Goal: Feedback & Contribution: Leave review/rating

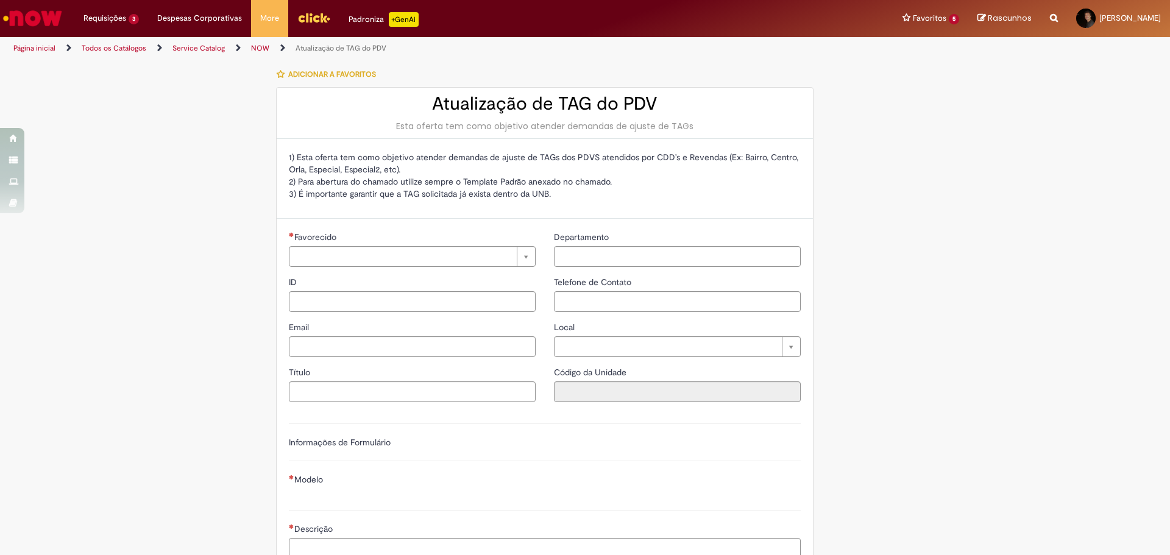
type input "********"
type input "**********"
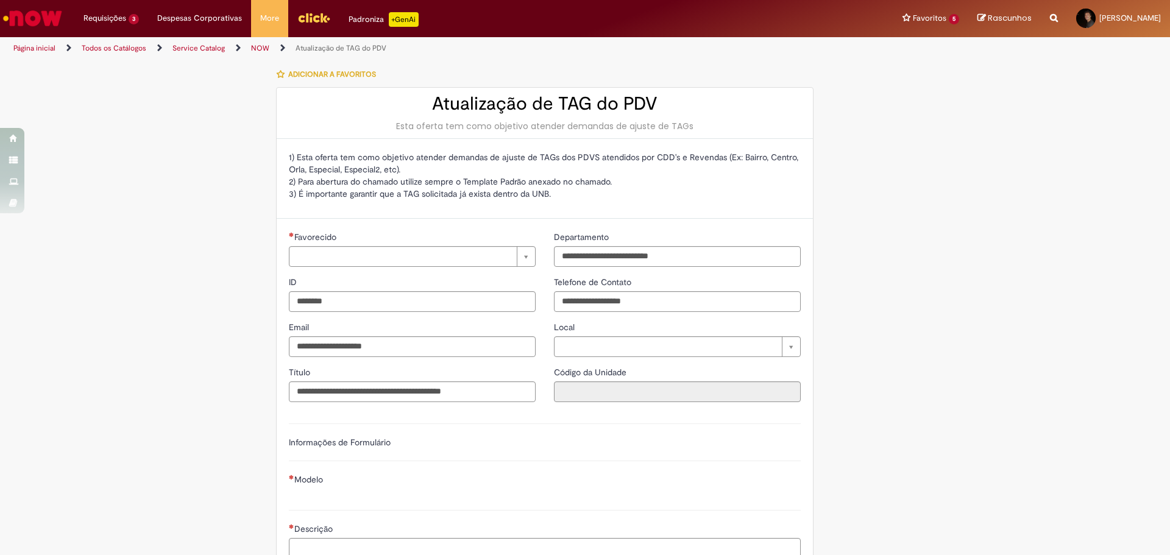
type input "**********"
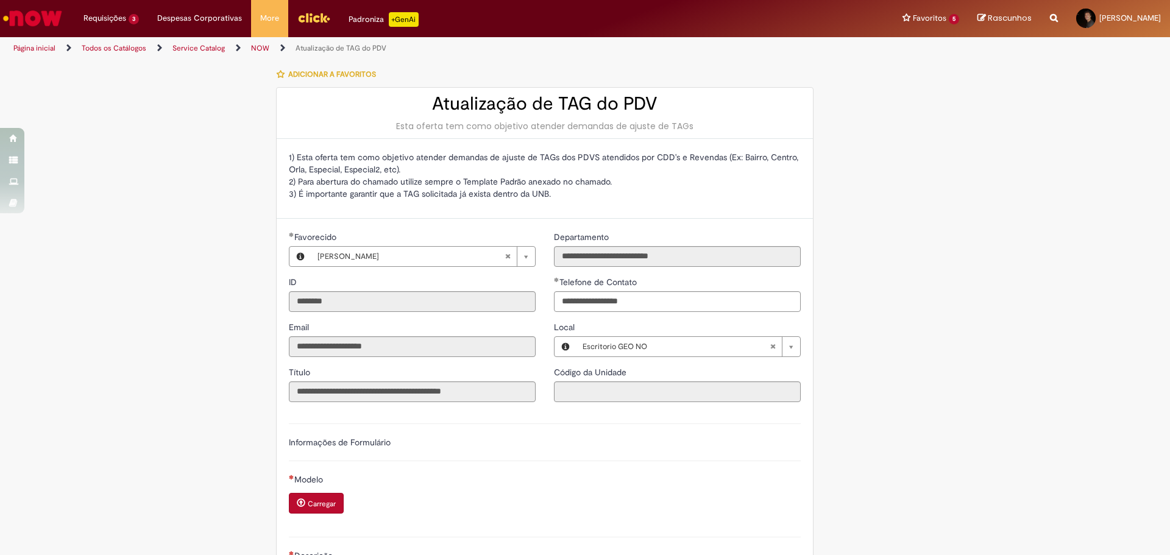
type input "**********"
click at [135, 56] on li "Atualização de TAG do PDV 4d atrás 4 dias atrás R13567117" at bounding box center [142, 68] width 134 height 25
click at [138, 49] on link "Exibir Todas as Solicitações" at bounding box center [142, 49] width 134 height 13
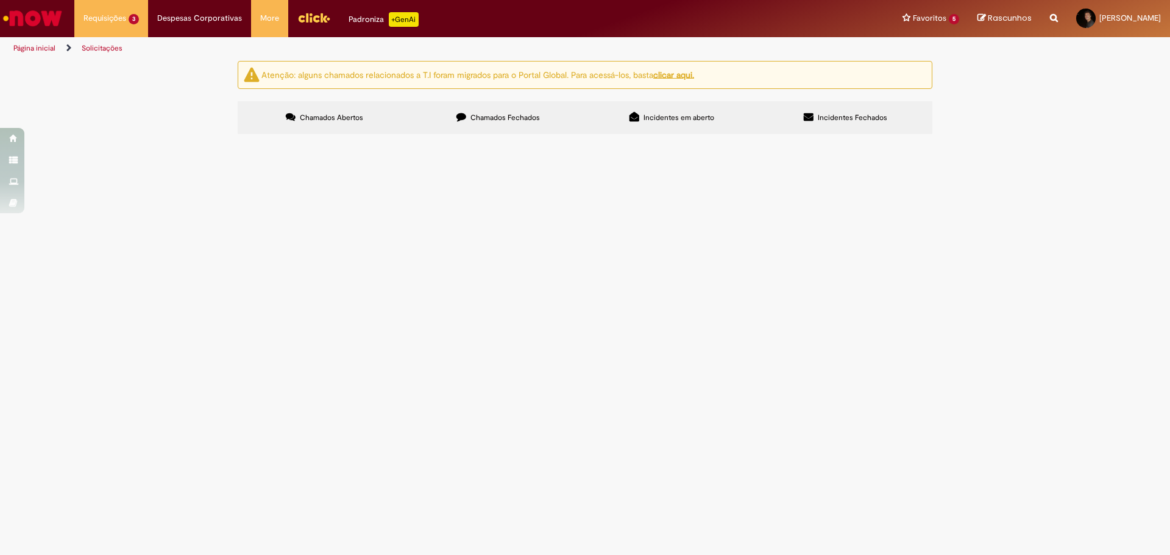
click at [519, 122] on span "Chamados Fechados" at bounding box center [504, 118] width 69 height 10
click at [383, 118] on label "Chamados Abertos" at bounding box center [325, 117] width 174 height 33
click at [0, 0] on span "Atualização de TAG do PDV" at bounding box center [0, 0] width 0 height 0
click at [0, 0] on img "recolher o estado da solicitação" at bounding box center [0, 0] width 0 height 0
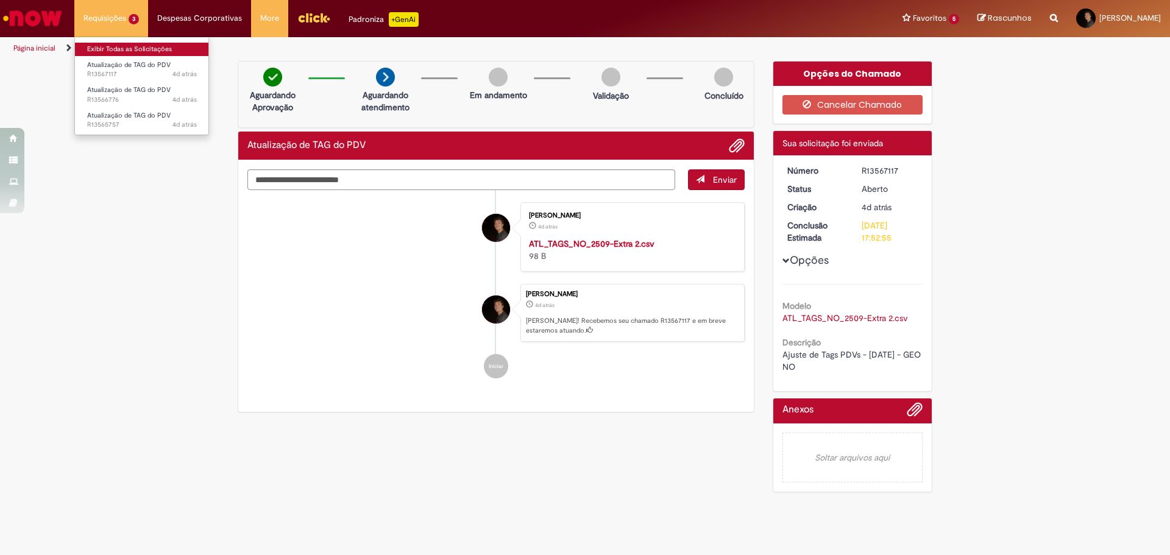
click at [136, 53] on link "Exibir Todas as Solicitações" at bounding box center [142, 49] width 134 height 13
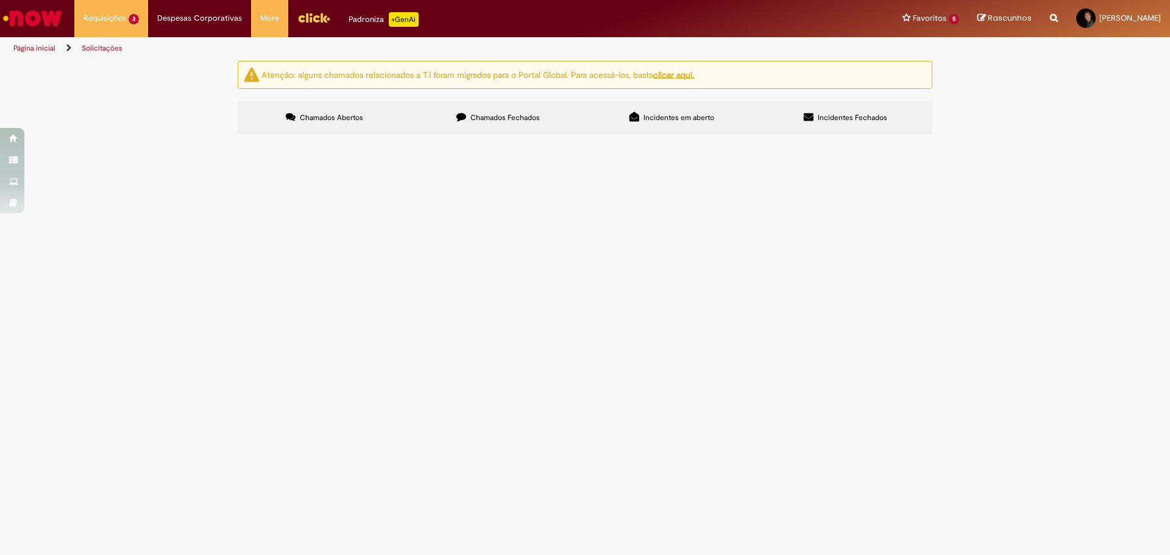
click at [0, 0] on img "recolher o estado da solicitação" at bounding box center [0, 0] width 0 height 0
click at [0, 0] on span "Em Atendimento (Em andamento)" at bounding box center [0, 0] width 0 height 0
click at [0, 0] on img at bounding box center [0, 0] width 0 height 0
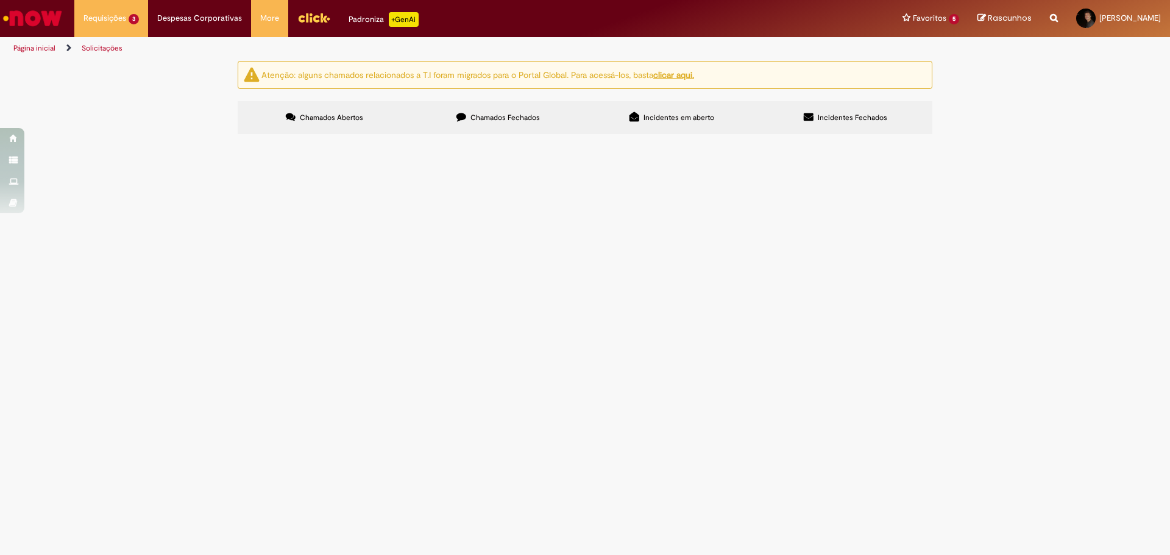
drag, startPoint x: 773, startPoint y: 302, endPoint x: 769, endPoint y: 308, distance: 7.1
click at [0, 0] on div "Em Atendimento (Em andamento)" at bounding box center [0, 0] width 0 height 0
click at [0, 0] on span "Em Atendimento (Em andamento)" at bounding box center [0, 0] width 0 height 0
click at [0, 0] on div "Em Atendimento (Em andamento) Concluído (Pendente - não iniciado)" at bounding box center [0, 0] width 0 height 0
click at [0, 0] on span "Em Atendimento (Em andamento)" at bounding box center [0, 0] width 0 height 0
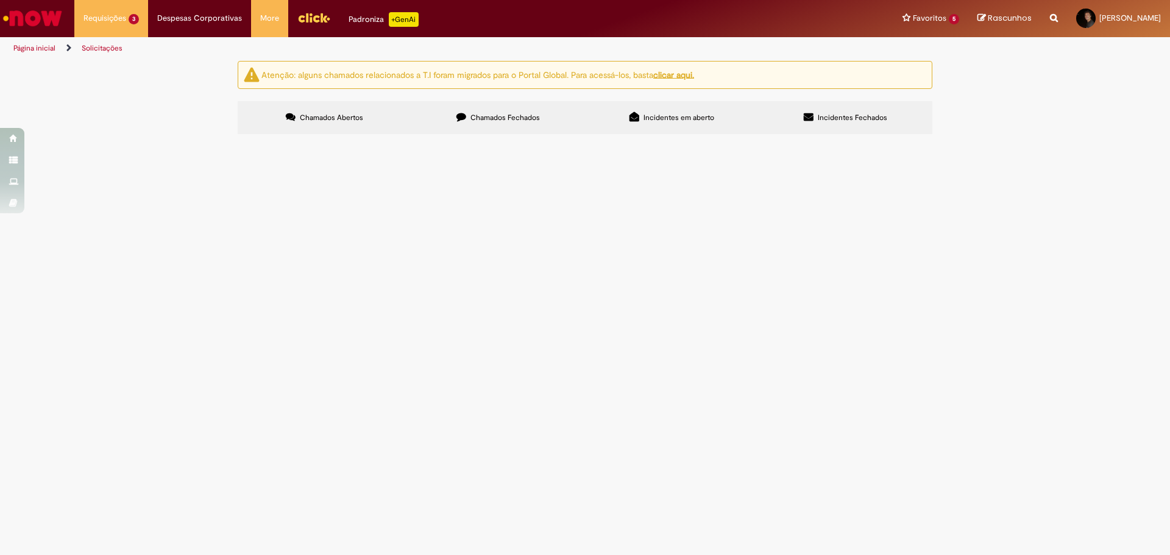
click at [0, 0] on img "recolher o estado da solicitação" at bounding box center [0, 0] width 0 height 0
click at [0, 0] on img at bounding box center [0, 0] width 0 height 0
click at [0, 0] on td "Ajuste de Tags PDVs - [DATE] - GEO NO" at bounding box center [0, 0] width 0 height 0
click at [0, 0] on span "Ajuste de Tags PDVs - [DATE] - GEO NO" at bounding box center [0, 0] width 0 height 0
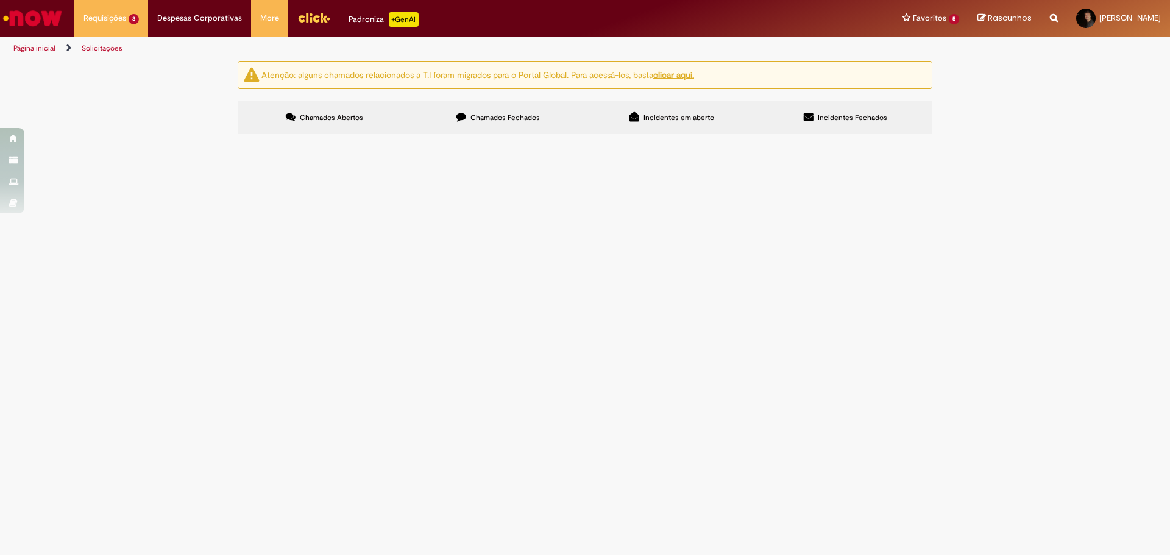
click at [0, 0] on span "Ajuste de Tags PDVs - [DATE] - GEO NO" at bounding box center [0, 0] width 0 height 0
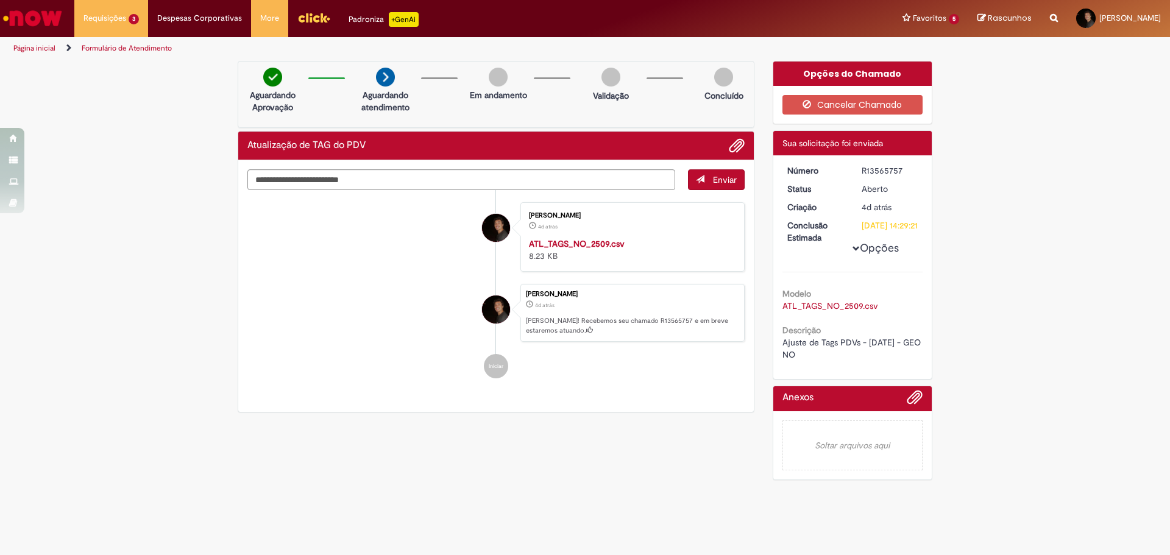
click at [0, 0] on button "Opções" at bounding box center [0, 0] width 0 height 0
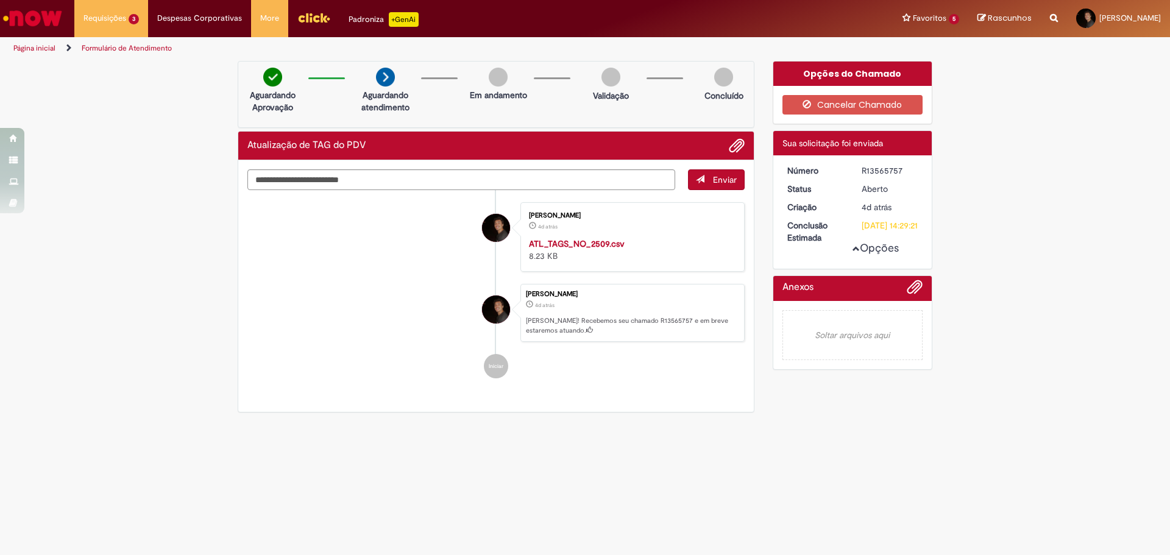
click at [0, 0] on button "Opções" at bounding box center [0, 0] width 0 height 0
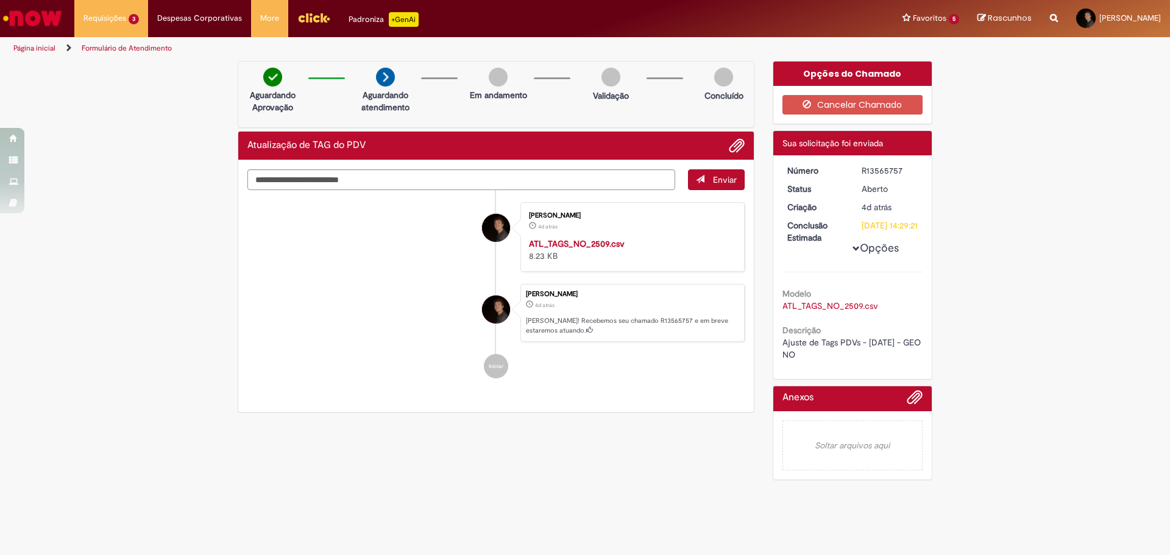
click at [594, 244] on strong "ATL_TAGS_NO_2509.csv" at bounding box center [577, 243] width 96 height 11
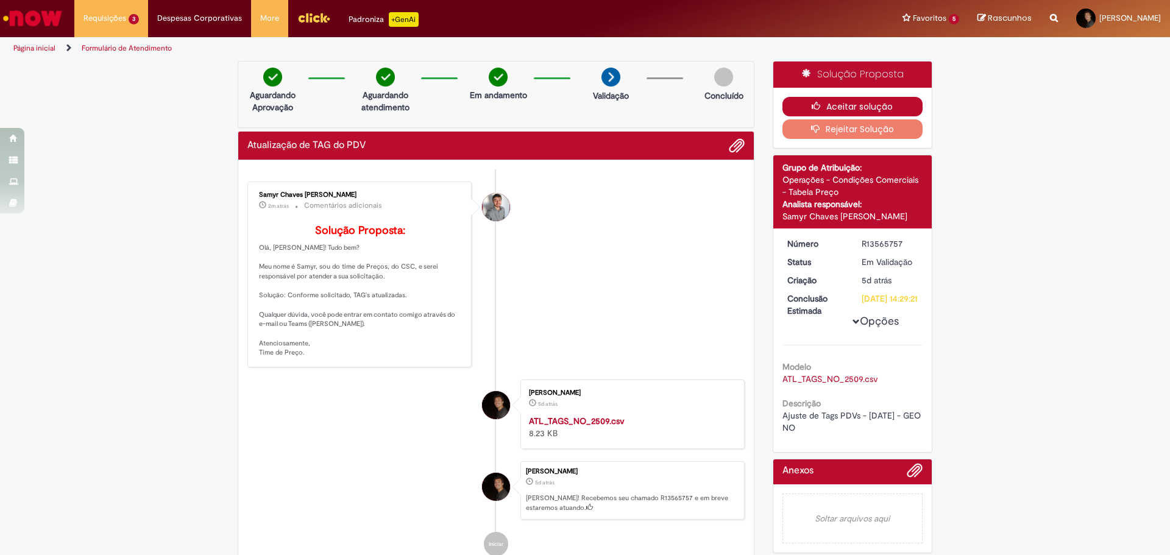
click at [788, 102] on button "Aceitar solução" at bounding box center [852, 106] width 141 height 19
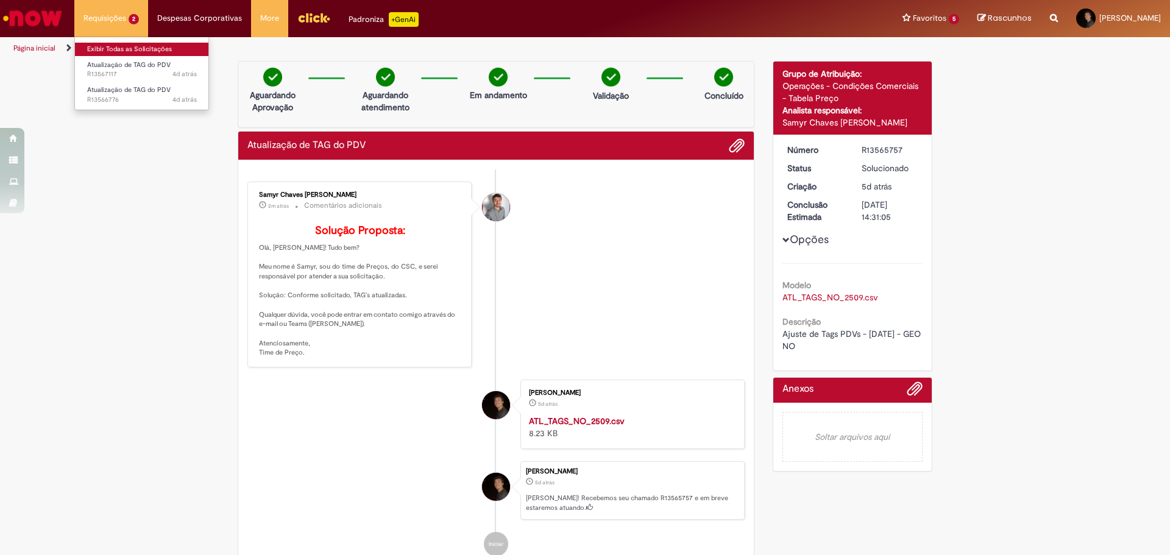
click at [116, 48] on link "Exibir Todas as Solicitações" at bounding box center [142, 49] width 134 height 13
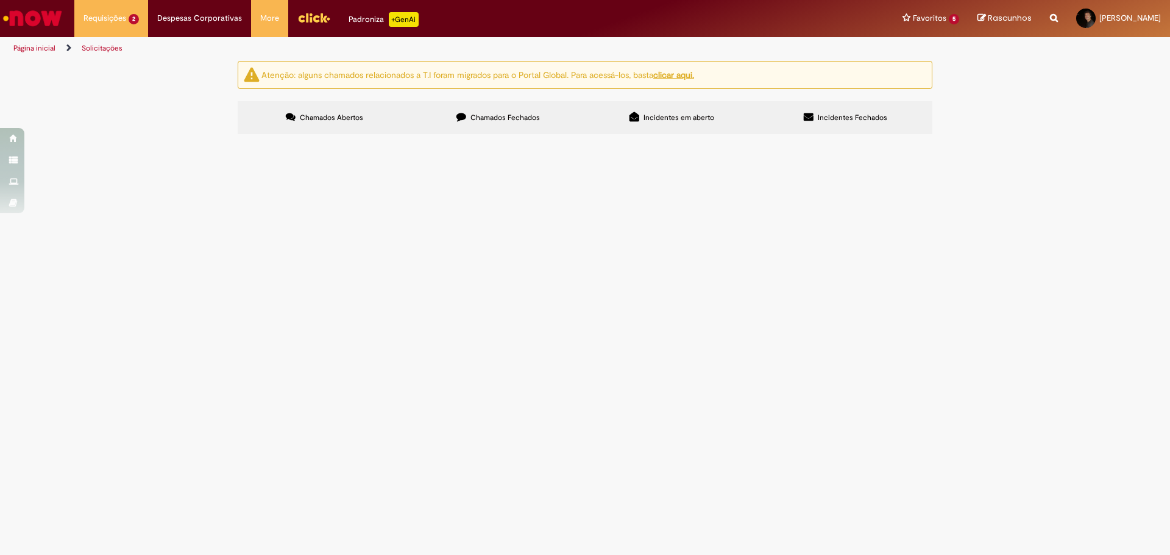
click at [0, 0] on td "Ajuste de Tags PDVs - [DATE] - GEO NO" at bounding box center [0, 0] width 0 height 0
click at [0, 0] on span "Ajuste de Tags PDVs - [DATE] - GEO NO" at bounding box center [0, 0] width 0 height 0
click at [0, 0] on img at bounding box center [0, 0] width 0 height 0
click at [0, 0] on img "recolher o estado da solicitação" at bounding box center [0, 0] width 0 height 0
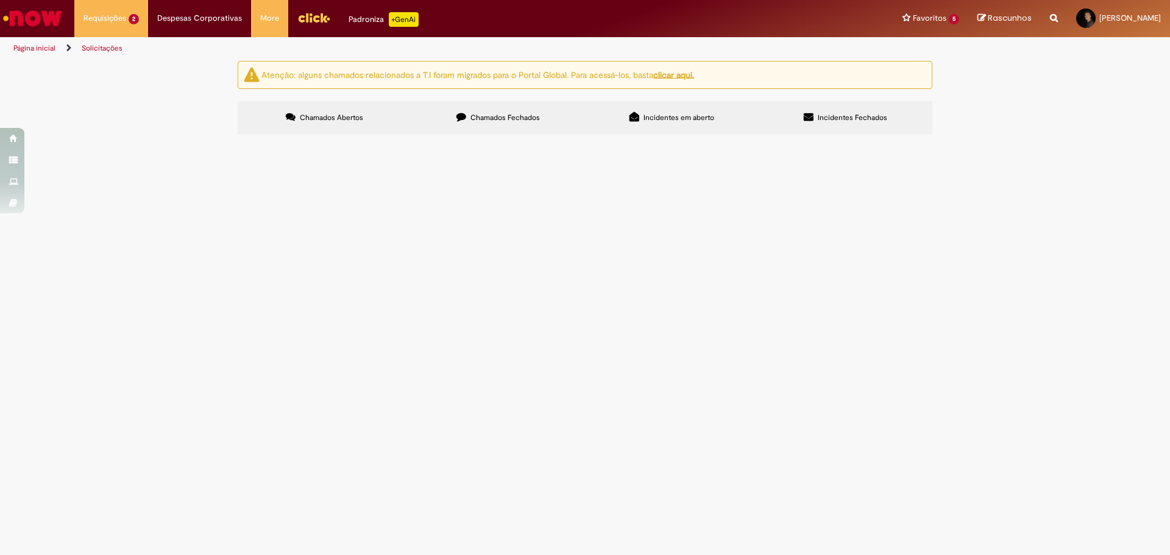
click at [0, 0] on span "Ajuste de Tags PDVs - [DATE] - GEO NO" at bounding box center [0, 0] width 0 height 0
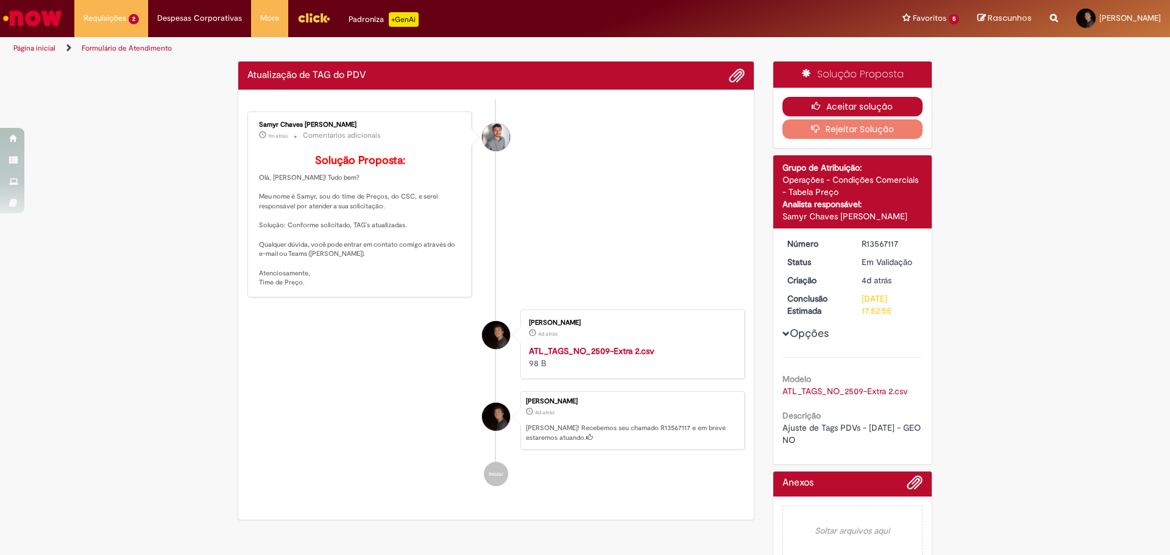
click at [818, 104] on icon "button" at bounding box center [819, 106] width 15 height 9
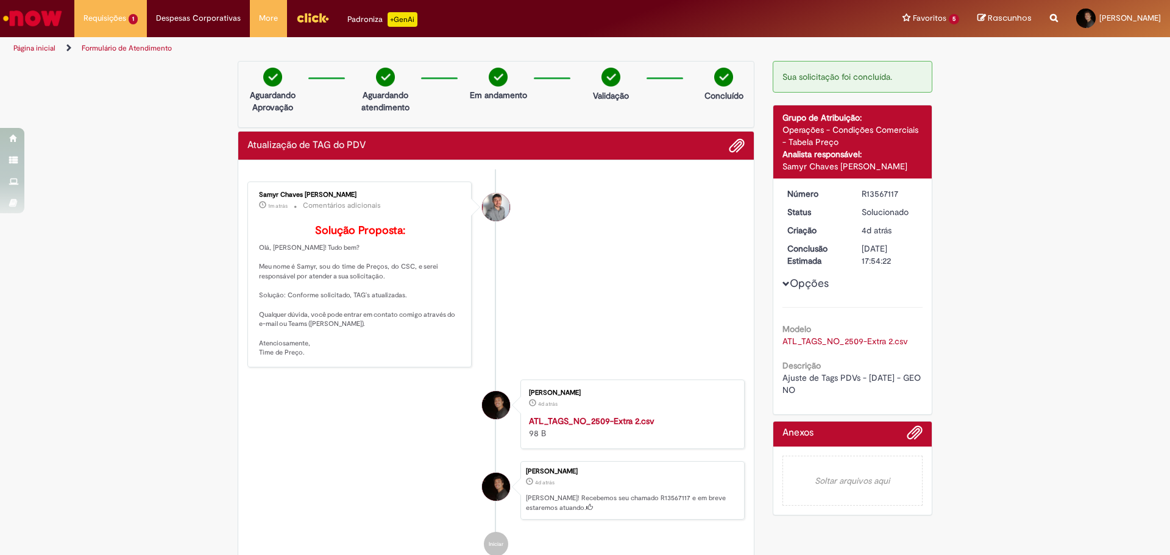
click at [136, 52] on link "Formulário de Atendimento" at bounding box center [127, 48] width 90 height 10
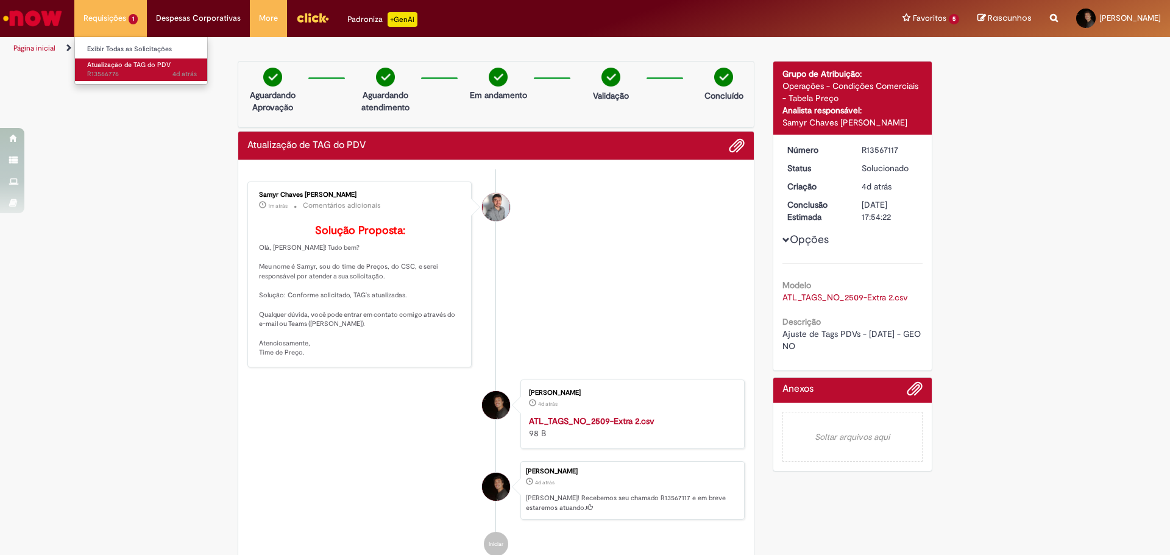
click at [116, 62] on span "Atualização de TAG do PDV" at bounding box center [128, 64] width 83 height 9
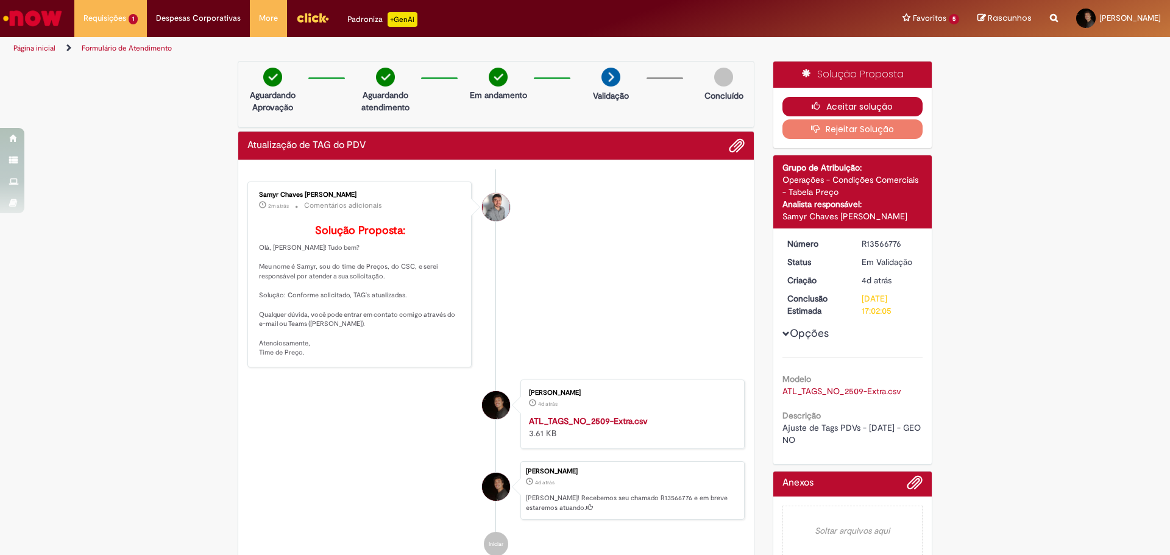
click at [815, 105] on icon "button" at bounding box center [819, 106] width 15 height 9
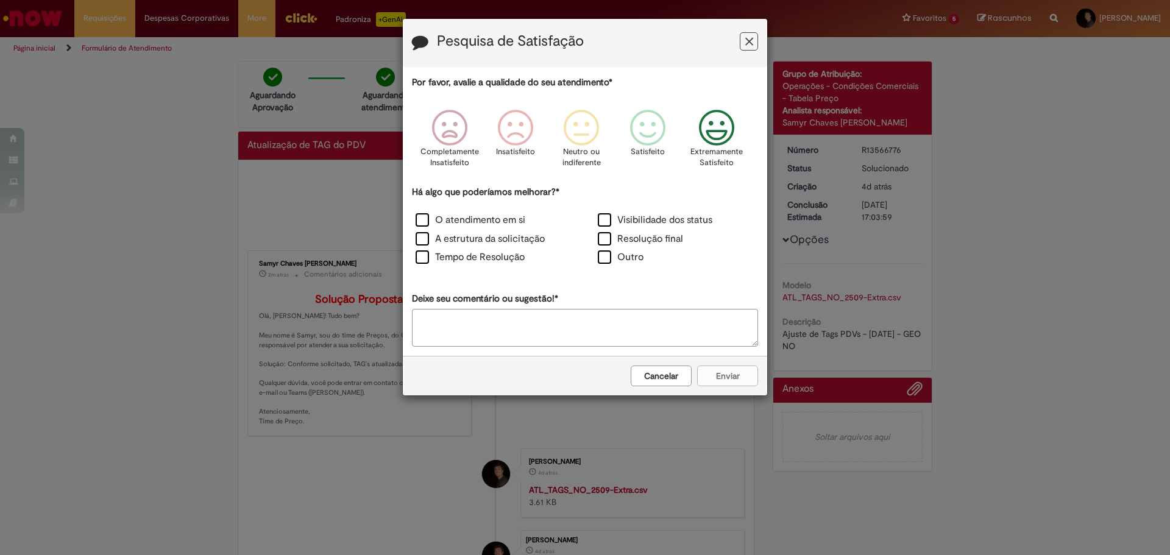
click at [721, 142] on icon "Feedback" at bounding box center [717, 128] width 46 height 37
click at [486, 216] on label "O atendimento em si" at bounding box center [471, 220] width 110 height 14
click at [497, 256] on label "Tempo de Resolução" at bounding box center [470, 257] width 109 height 14
click at [623, 221] on label "Visibilidade dos status" at bounding box center [655, 220] width 115 height 14
click at [652, 242] on label "Resolução final" at bounding box center [640, 239] width 85 height 14
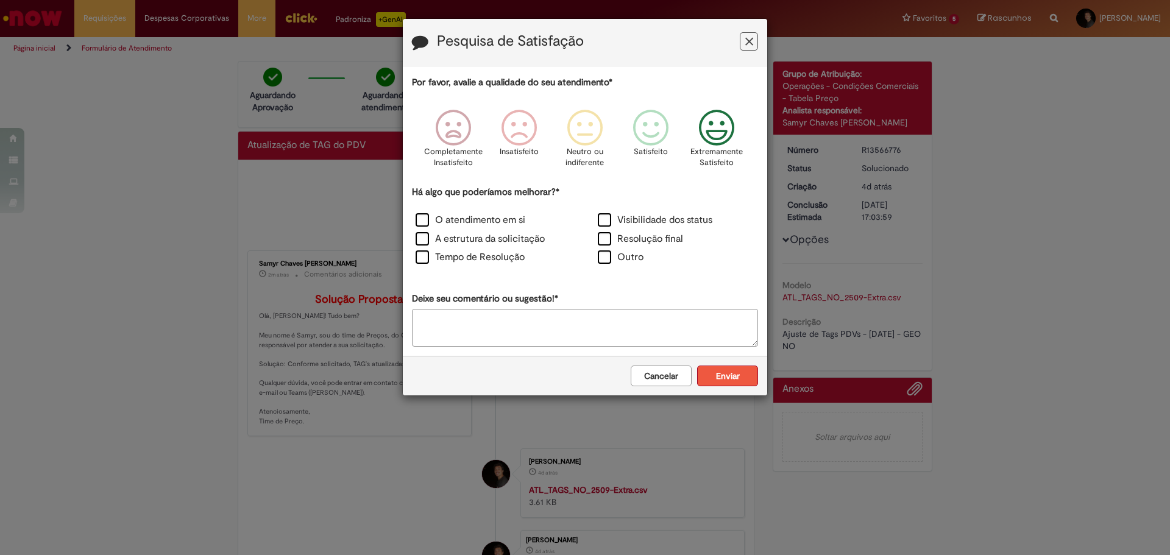
click at [723, 368] on button "Enviar" at bounding box center [727, 376] width 61 height 21
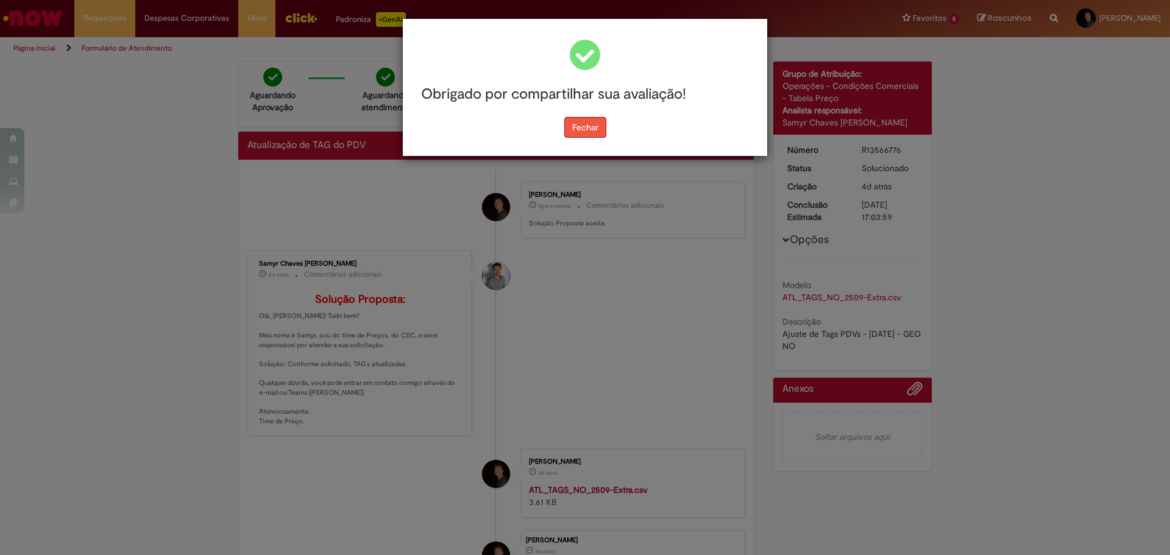
click at [594, 132] on button "Fechar" at bounding box center [585, 127] width 42 height 21
